Goal: Task Accomplishment & Management: Manage account settings

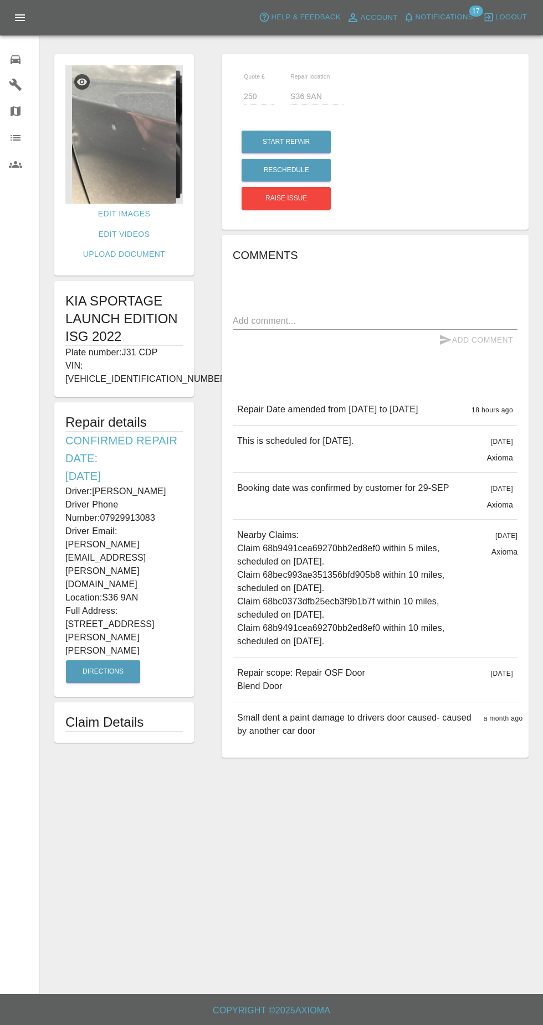
scroll to position [10, 0]
click at [16, 59] on icon at bounding box center [16, 59] width 10 height 9
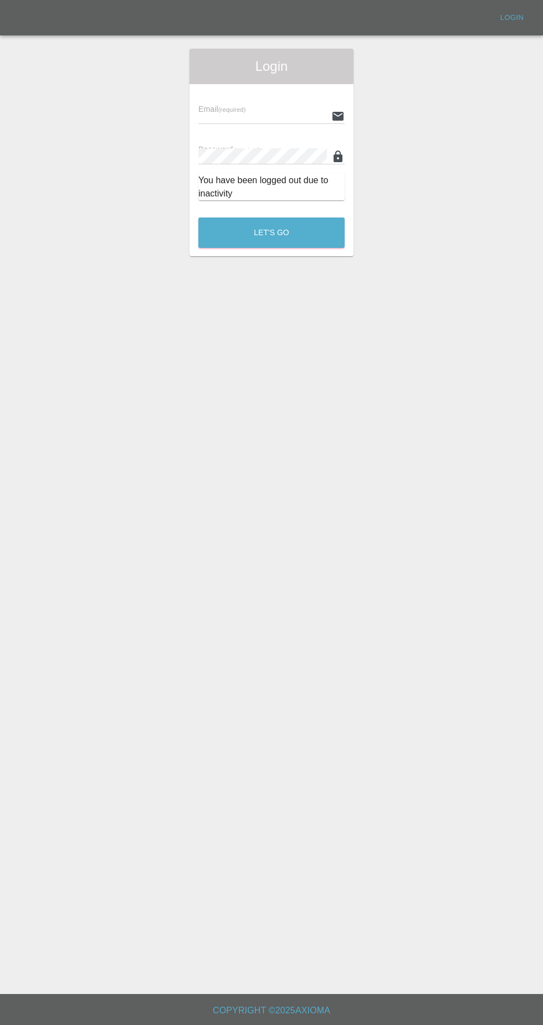
click at [275, 109] on input "text" at bounding box center [262, 116] width 128 height 16
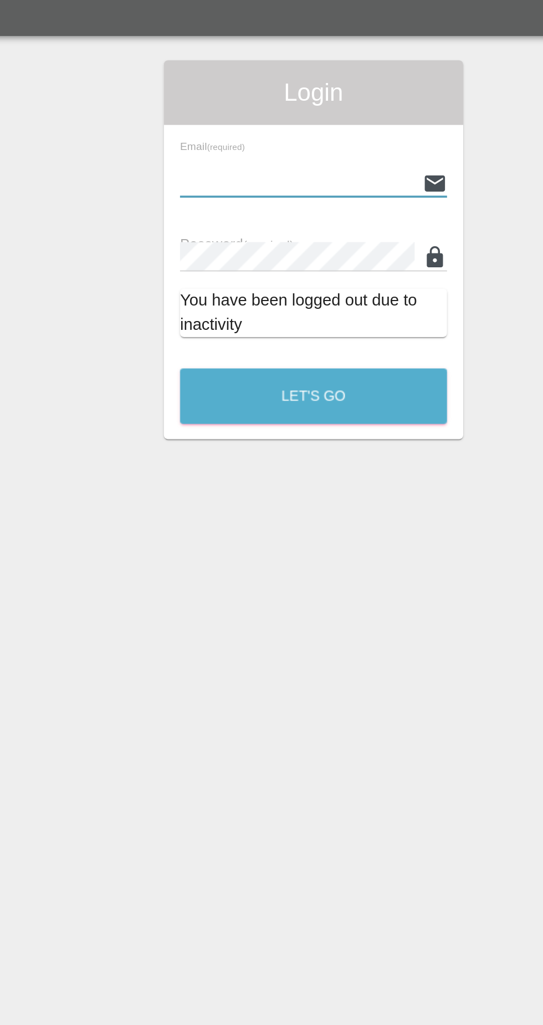
scroll to position [10, 0]
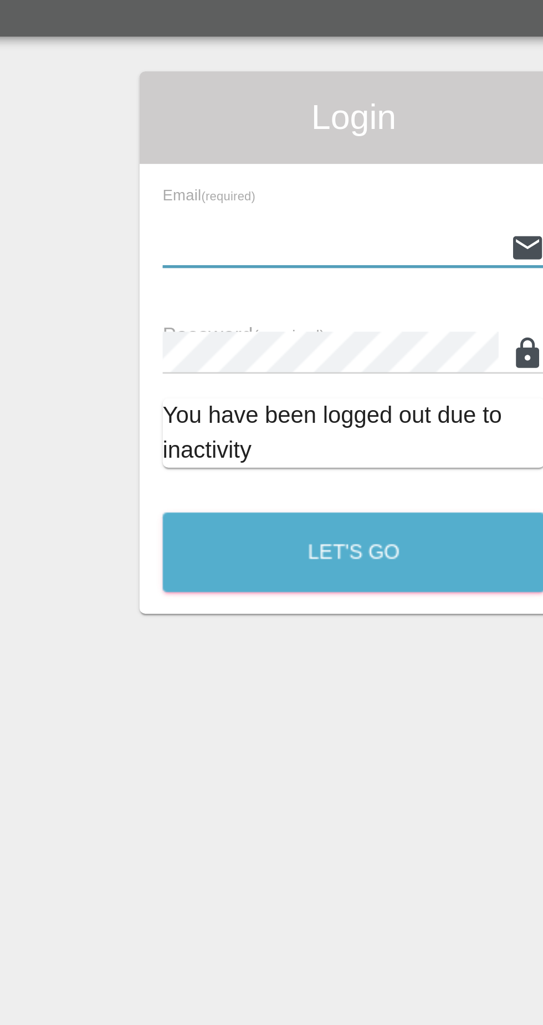
type input "[EMAIL_ADDRESS][DOMAIN_NAME]"
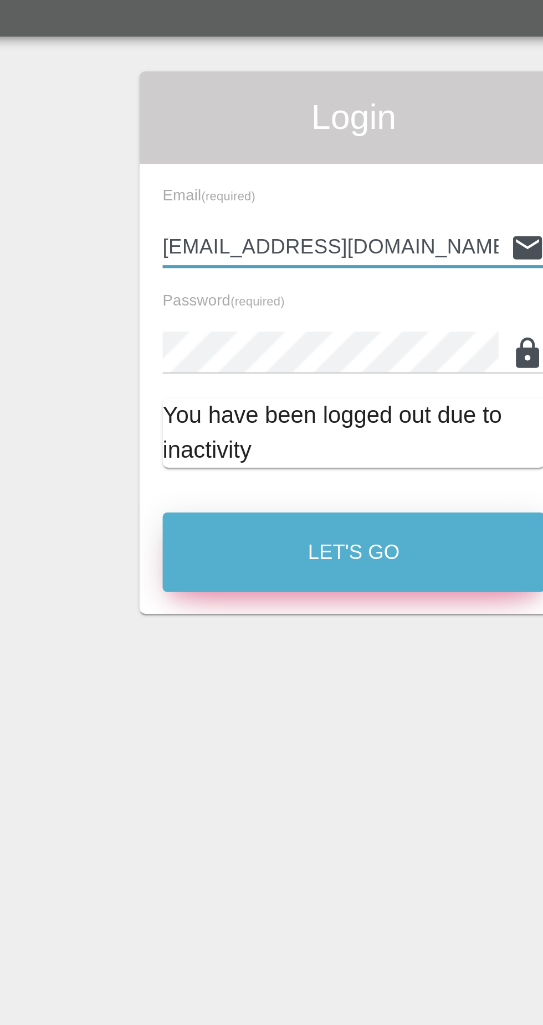
click at [297, 222] on button "Let's Go" at bounding box center [271, 233] width 146 height 30
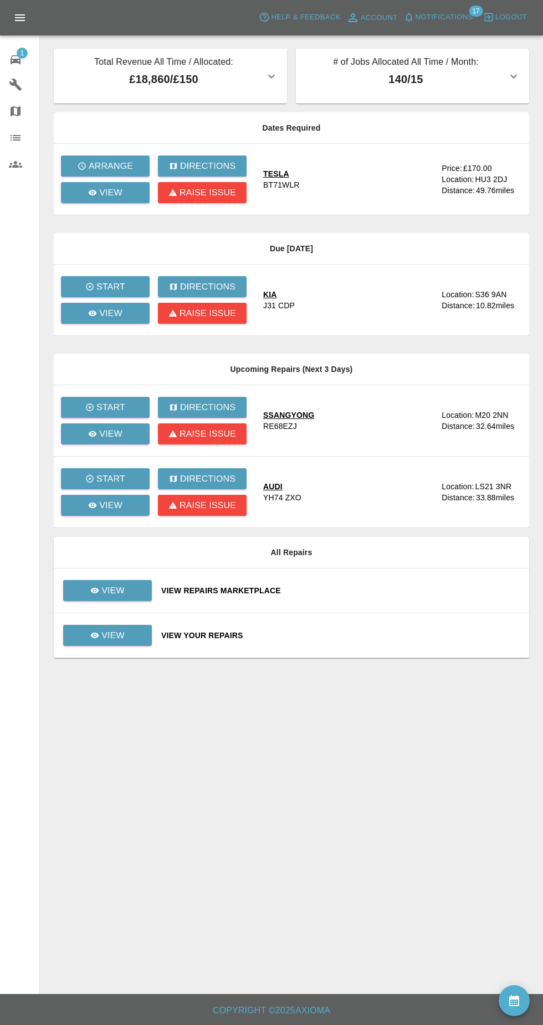
click at [452, 21] on span "Notifications" at bounding box center [444, 17] width 58 height 13
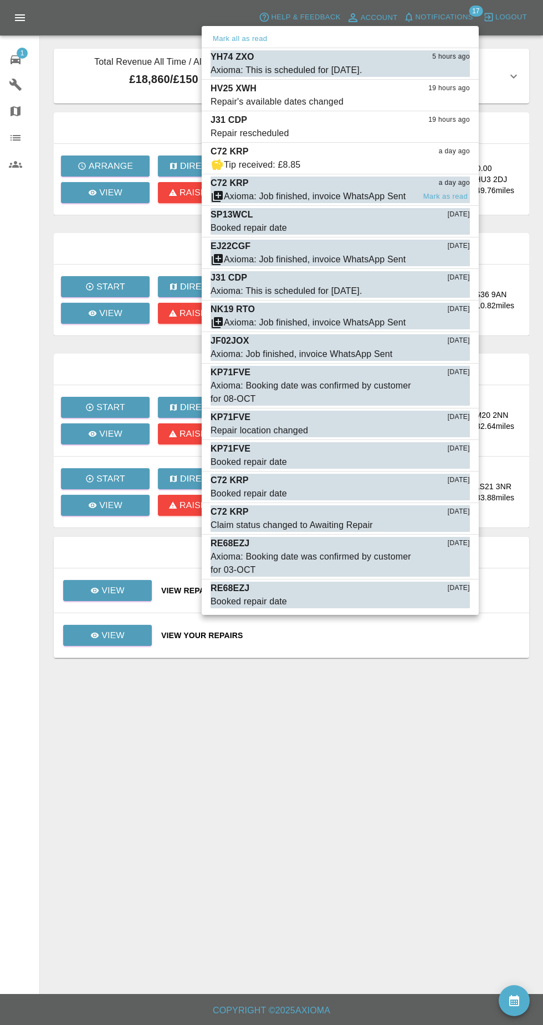
click at [401, 199] on div "Axioma: Job finished, invoice WhatsApp Sent" at bounding box center [315, 196] width 182 height 13
